Goal: Task Accomplishment & Management: Manage account settings

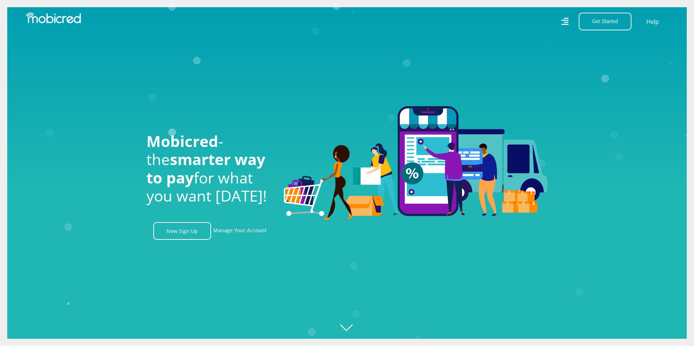
scroll to position [0, 515]
click at [229, 229] on link "Manage Your Account" at bounding box center [239, 231] width 53 height 18
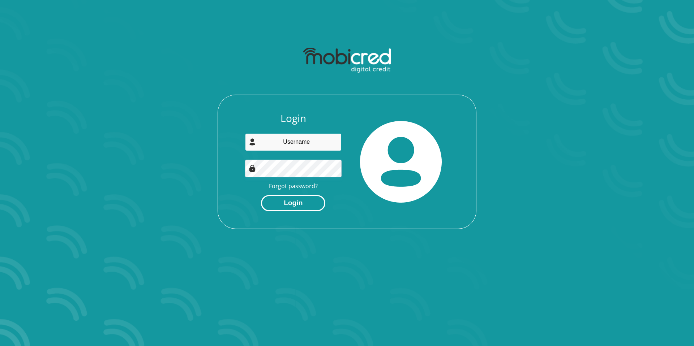
type input "healthnews@mweb.co.za"
click at [292, 204] on button "Login" at bounding box center [293, 203] width 64 height 16
